Goal: Task Accomplishment & Management: Use online tool/utility

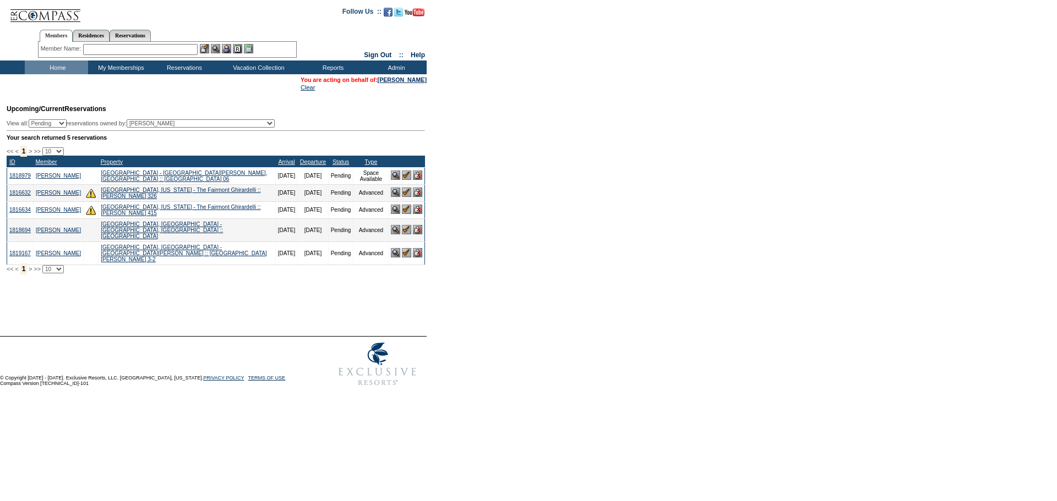
click at [417, 234] on img at bounding box center [417, 229] width 9 height 9
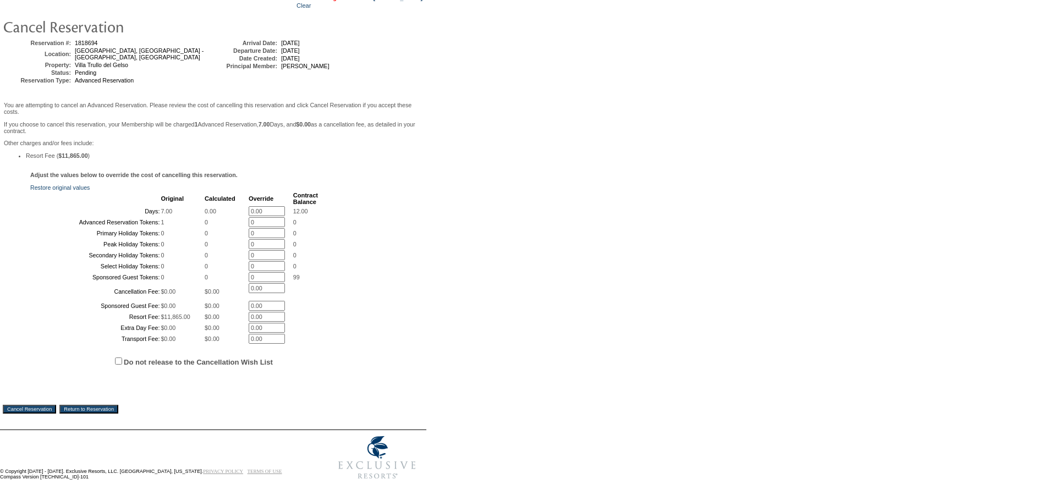
scroll to position [178, 0]
click at [119, 358] on input "Do not release to the Cancellation Wish List" at bounding box center [118, 361] width 7 height 7
checkbox input "true"
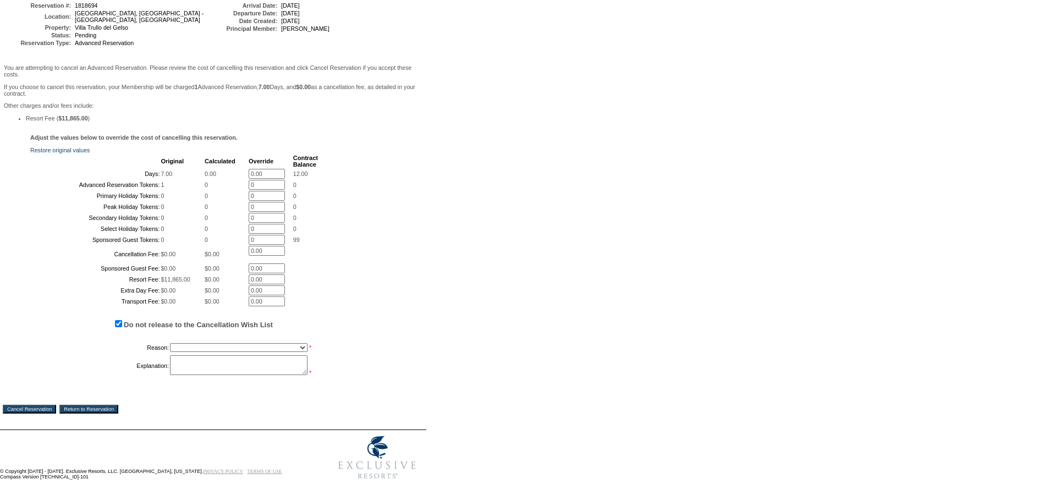
click at [202, 352] on select "Creating Continuous Stay Days Booked After Cancellation Experiential / Hotel / …" at bounding box center [239, 347] width 138 height 9
select select "1023"
click at [170, 352] on select "Creating Continuous Stay Days Booked After Cancellation Experiential / Hotel / …" at bounding box center [239, 347] width 138 height 9
click at [225, 375] on textarea at bounding box center [239, 365] width 138 height 20
type textarea "mv"
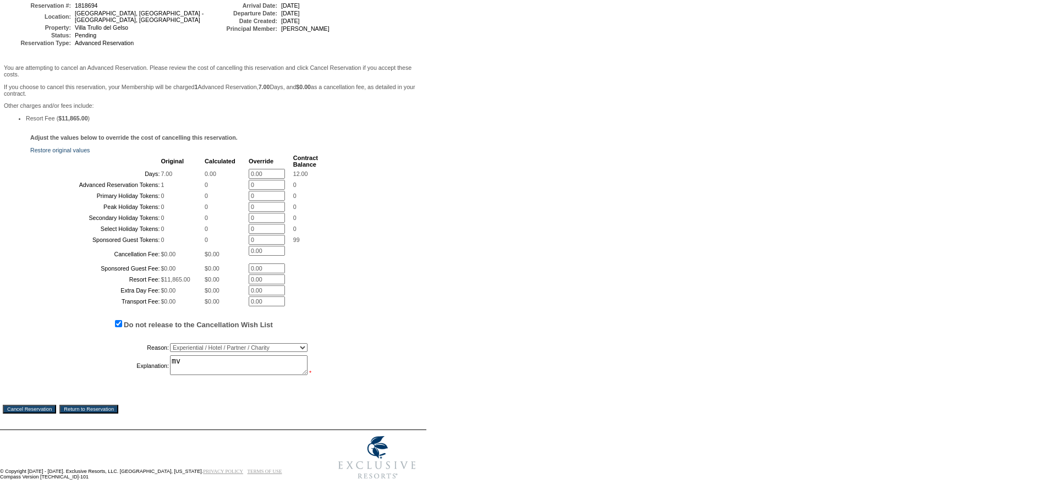
click at [40, 414] on input "Cancel Reservation" at bounding box center [29, 409] width 53 height 9
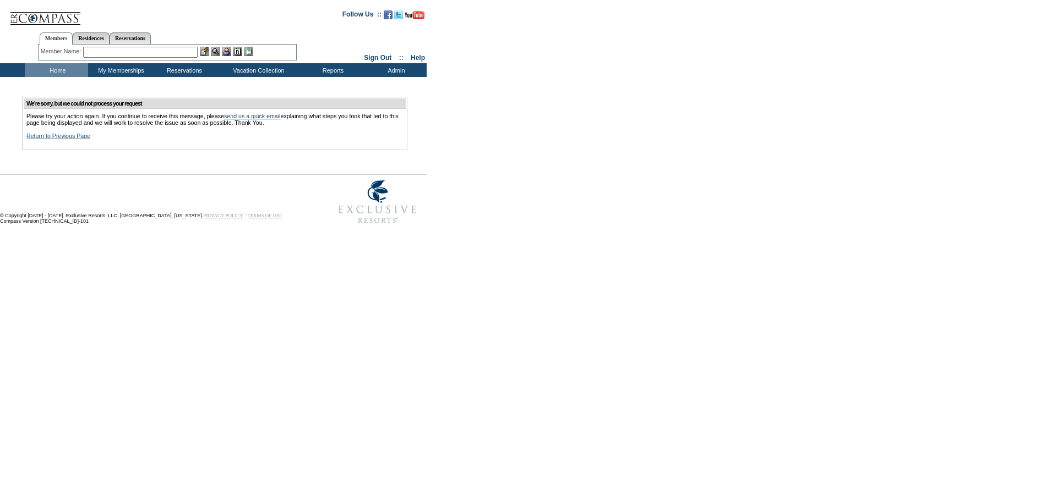
click at [56, 70] on td "Home" at bounding box center [56, 70] width 63 height 14
